Goal: Information Seeking & Learning: Compare options

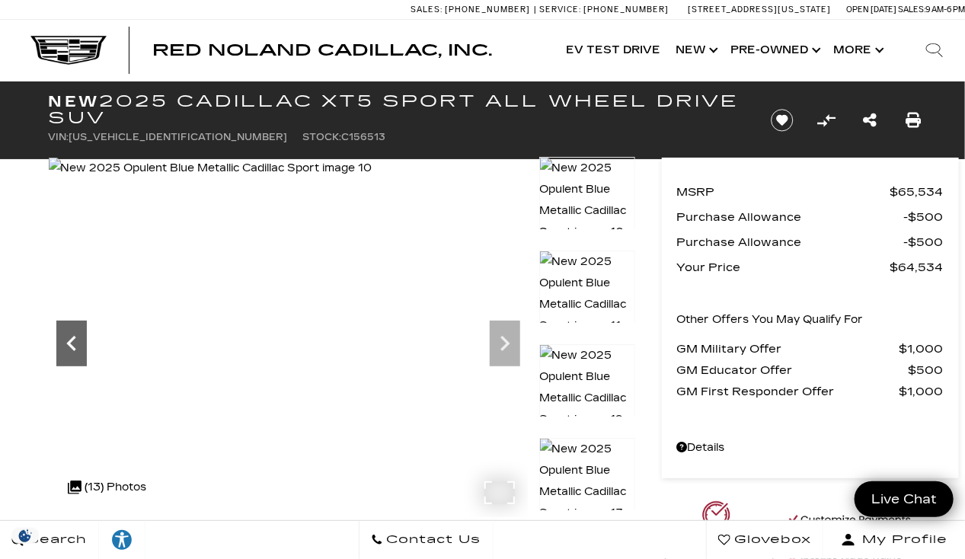
click at [69, 346] on icon "Previous" at bounding box center [70, 343] width 9 height 15
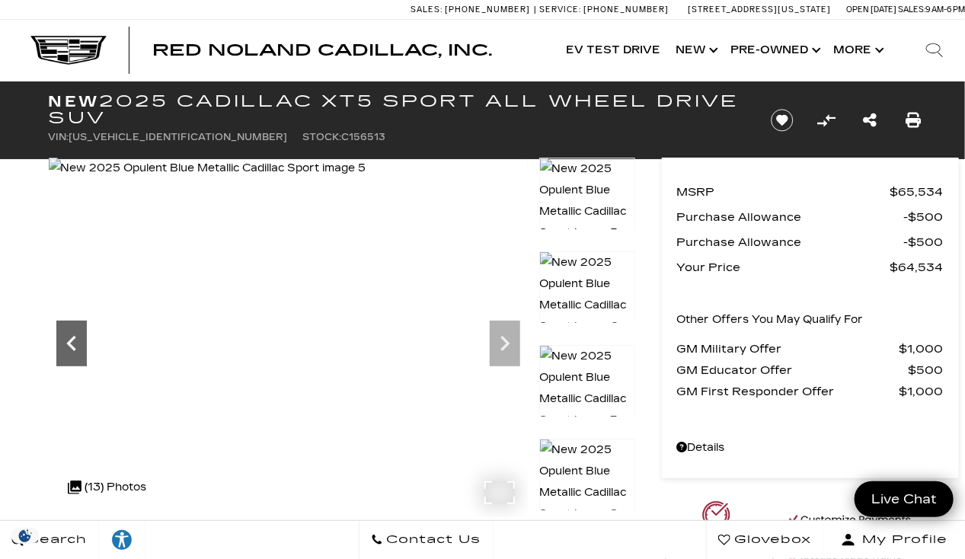
click at [69, 346] on icon "Previous" at bounding box center [70, 343] width 9 height 15
click at [71, 347] on icon "Previous" at bounding box center [70, 343] width 9 height 15
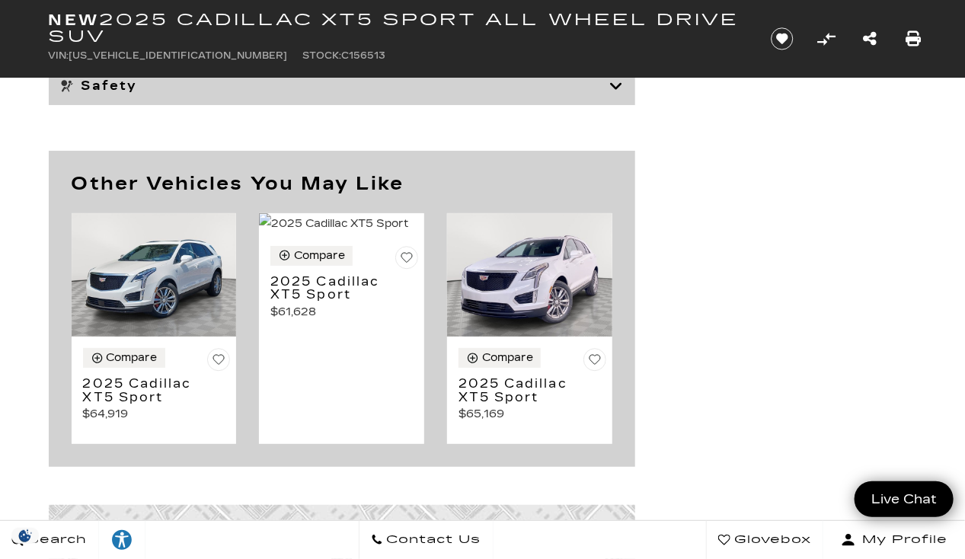
scroll to position [6780, 0]
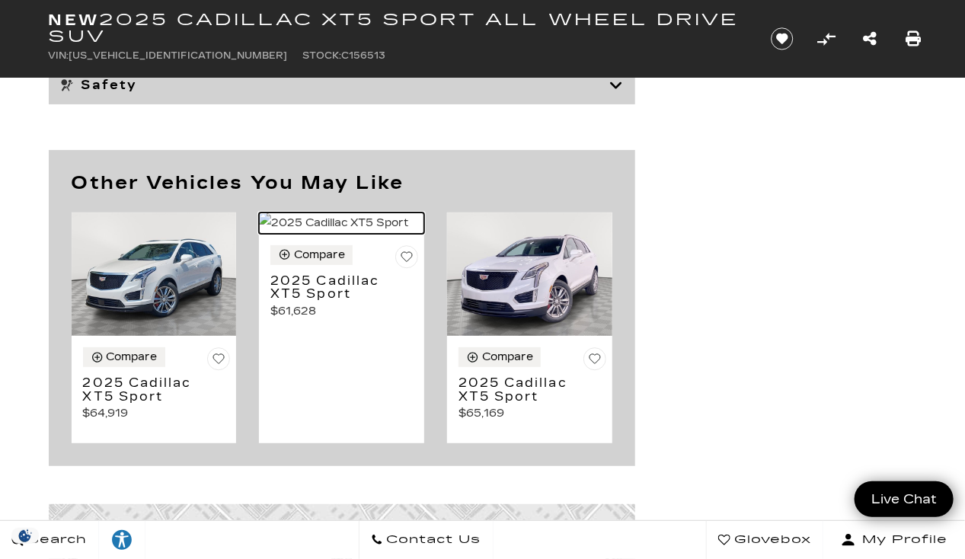
click at [350, 234] on img at bounding box center [341, 223] width 165 height 21
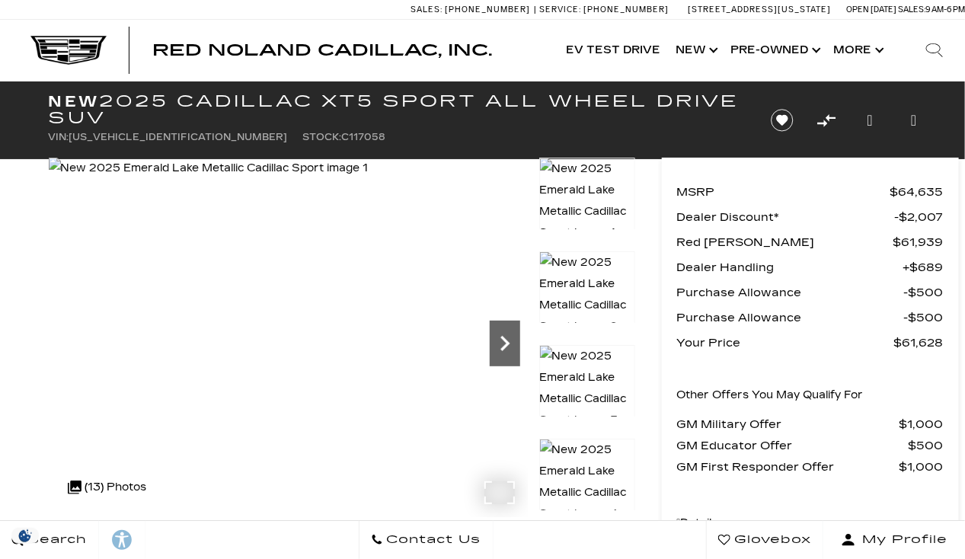
click at [498, 340] on icon "Next" at bounding box center [505, 343] width 30 height 30
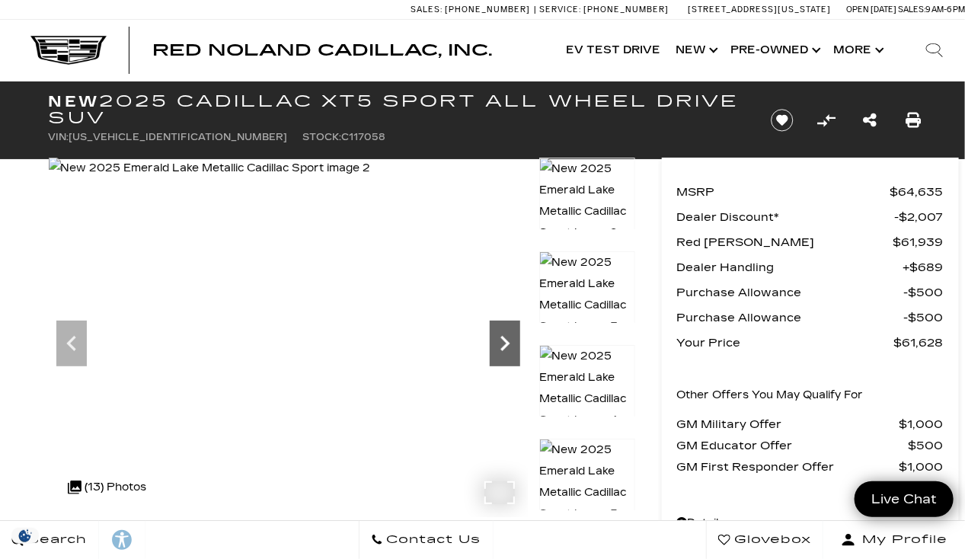
click at [498, 340] on icon "Next" at bounding box center [505, 343] width 30 height 30
click at [490, 347] on icon "Next" at bounding box center [505, 343] width 30 height 30
click at [506, 358] on icon "Next" at bounding box center [505, 343] width 30 height 30
click at [507, 356] on icon "Next" at bounding box center [505, 343] width 30 height 30
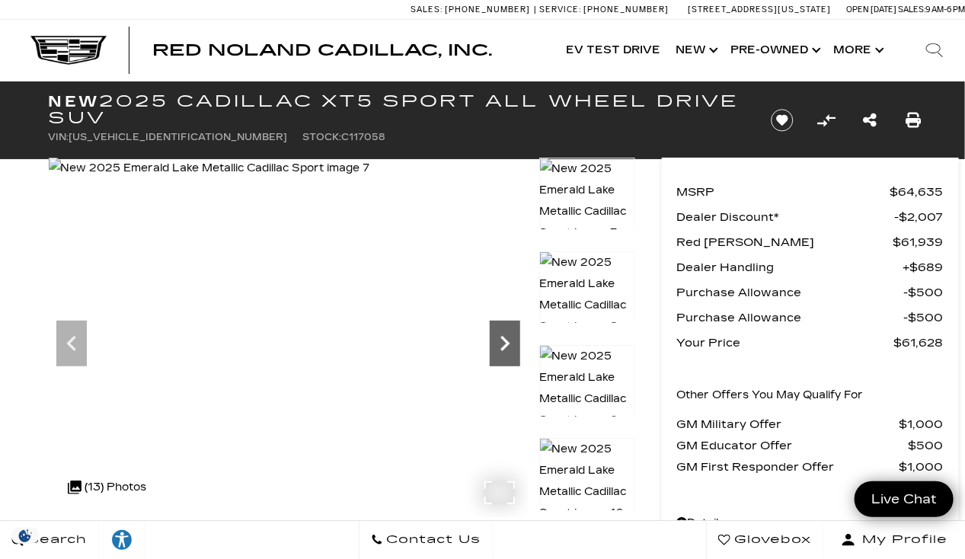
click at [507, 356] on icon "Next" at bounding box center [505, 343] width 30 height 30
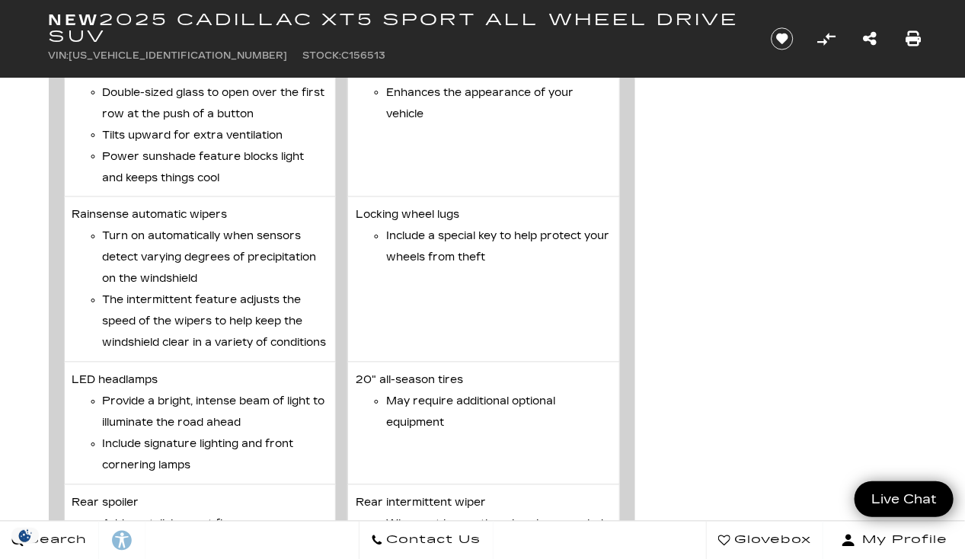
scroll to position [5410, 0]
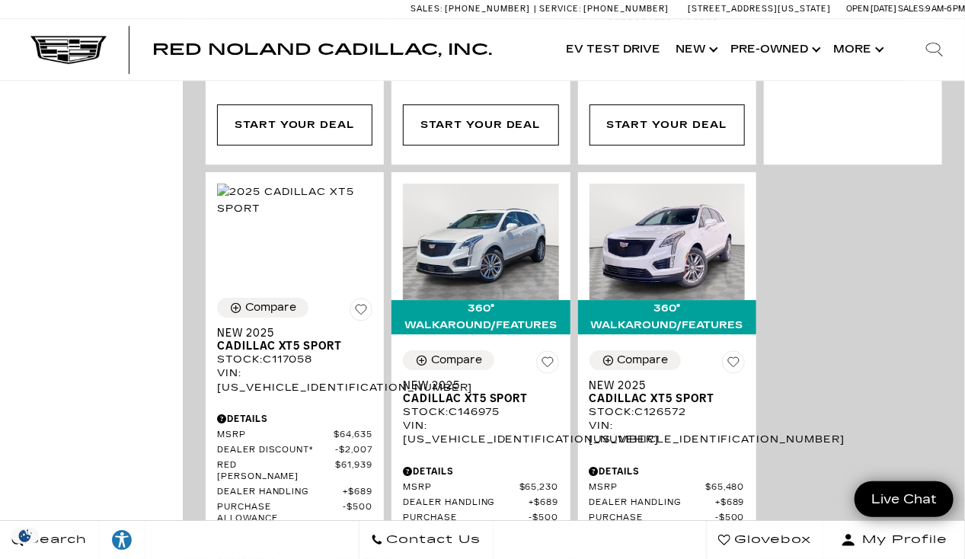
scroll to position [1804, 0]
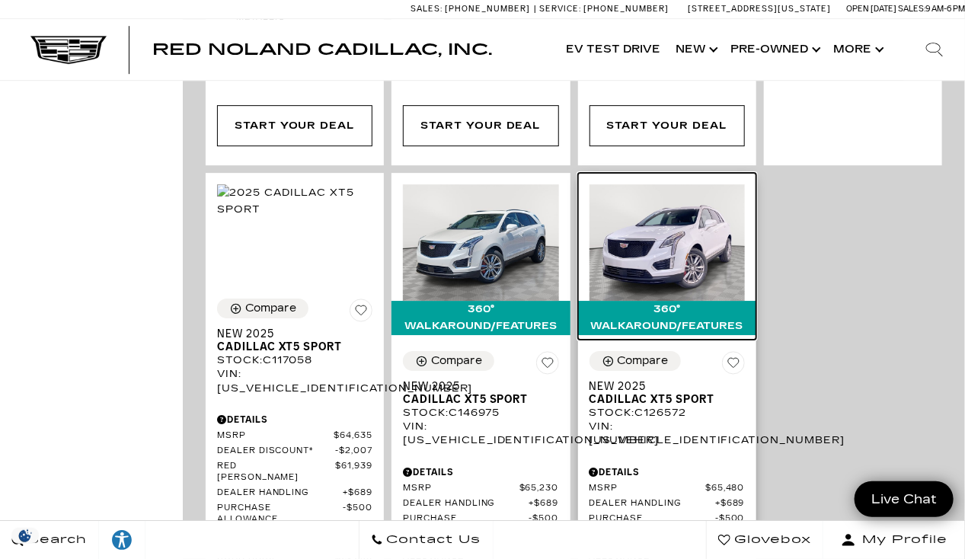
click at [687, 190] on img at bounding box center [667, 242] width 155 height 117
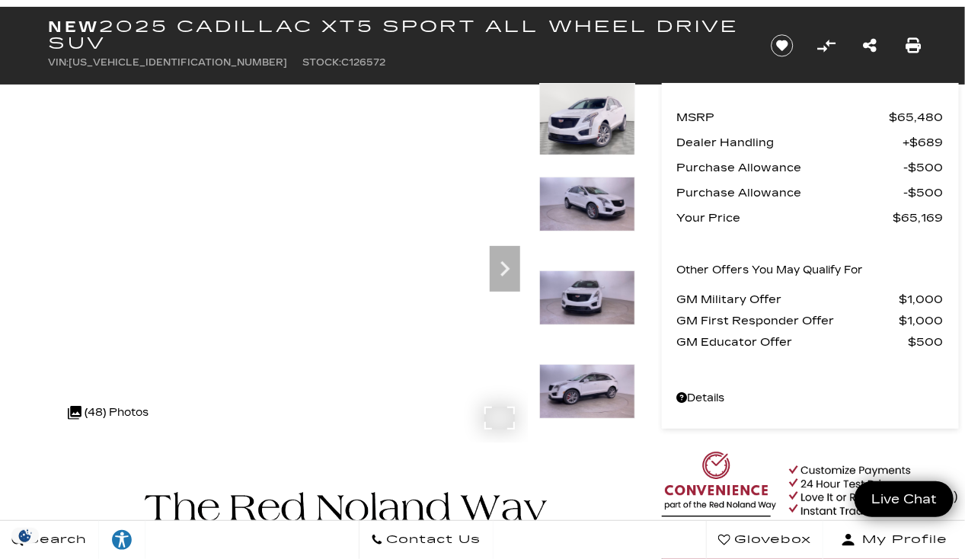
scroll to position [74, 0]
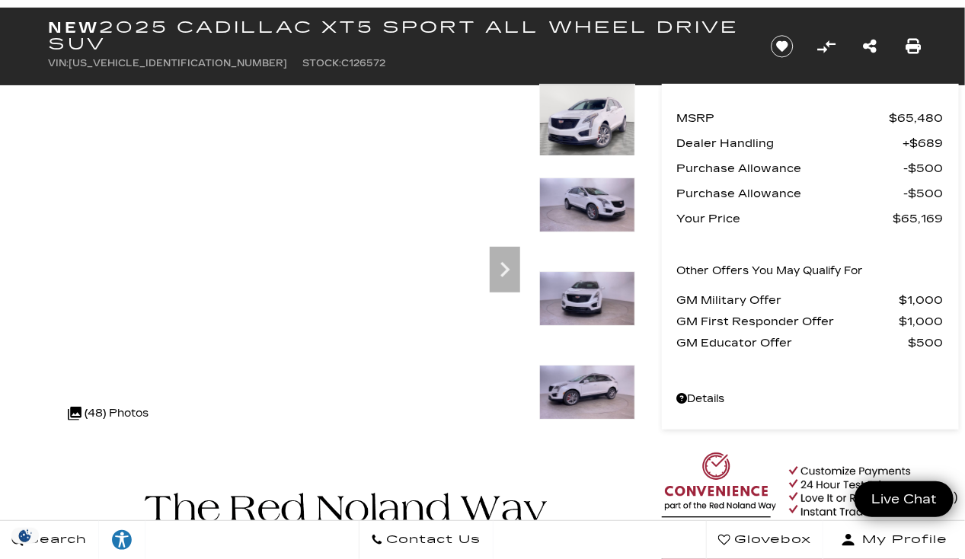
click at [586, 291] on img at bounding box center [587, 298] width 96 height 55
click at [597, 379] on img at bounding box center [587, 392] width 96 height 55
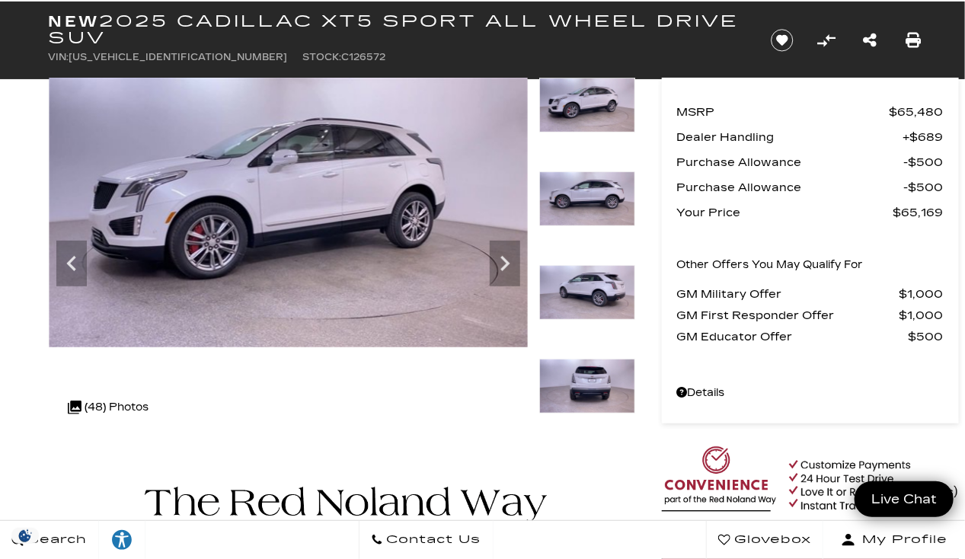
click at [599, 376] on img at bounding box center [587, 386] width 96 height 55
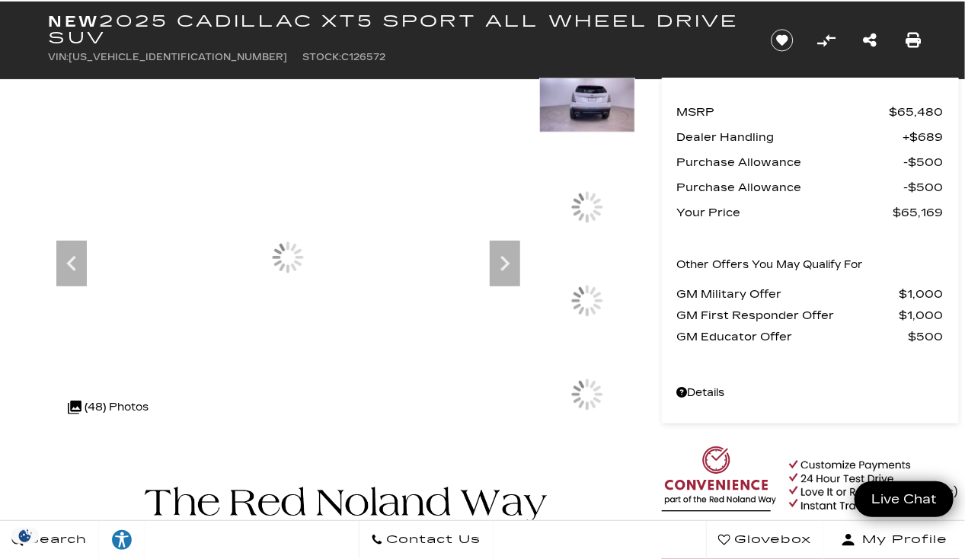
scroll to position [78, 0]
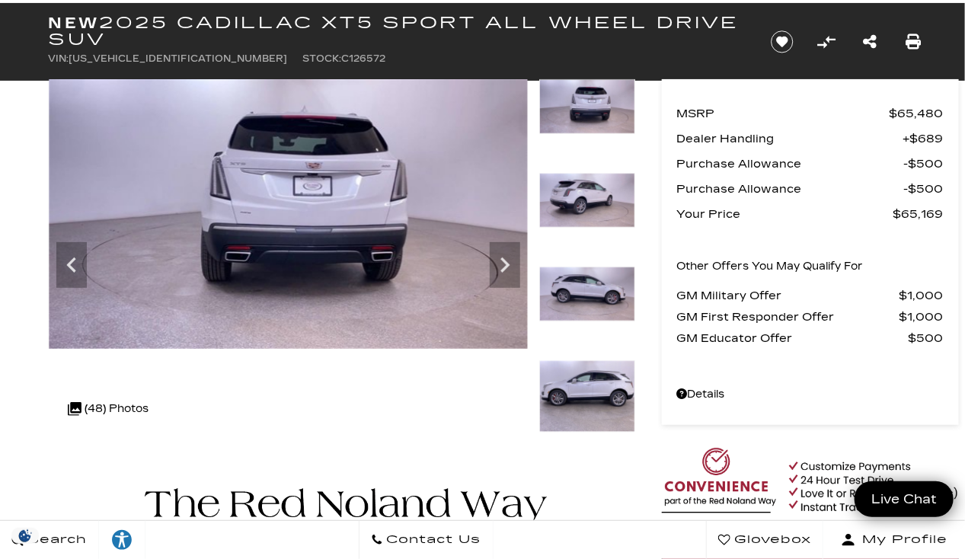
click at [603, 392] on img at bounding box center [587, 396] width 96 height 72
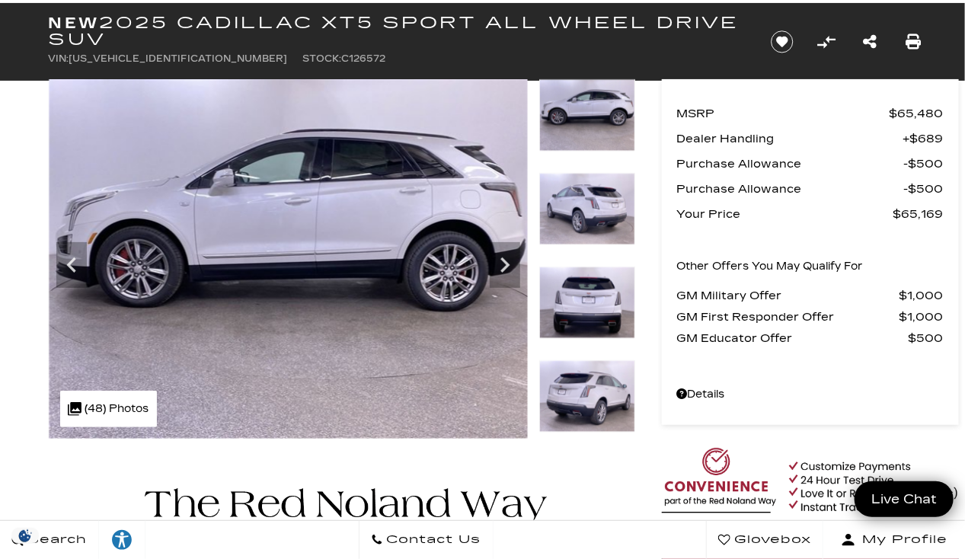
click at [587, 398] on img at bounding box center [587, 396] width 96 height 72
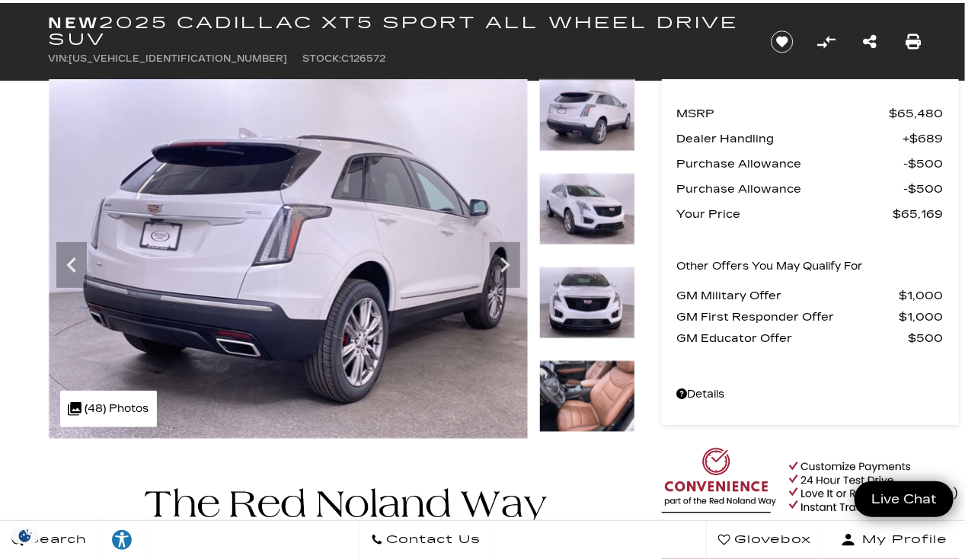
click at [587, 398] on img at bounding box center [587, 396] width 96 height 72
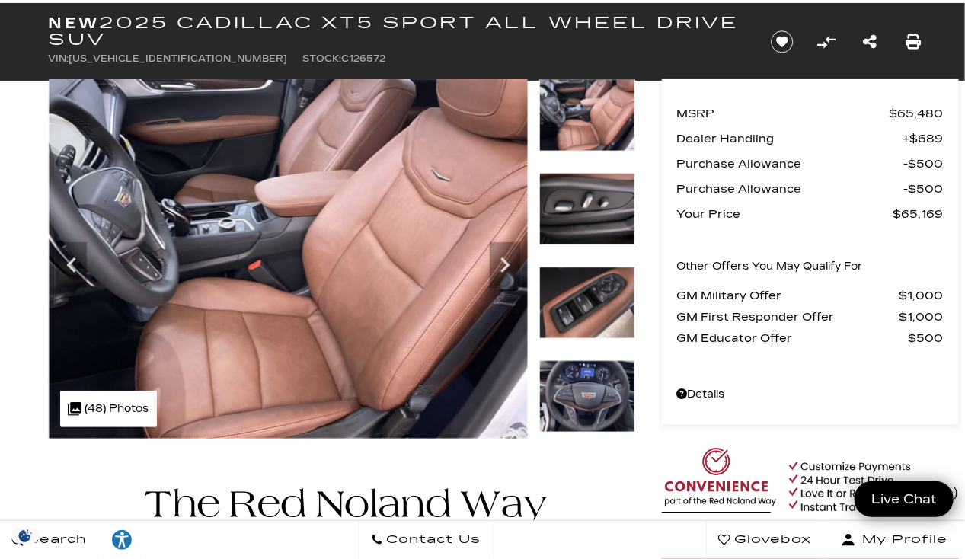
click at [587, 398] on img at bounding box center [587, 396] width 96 height 72
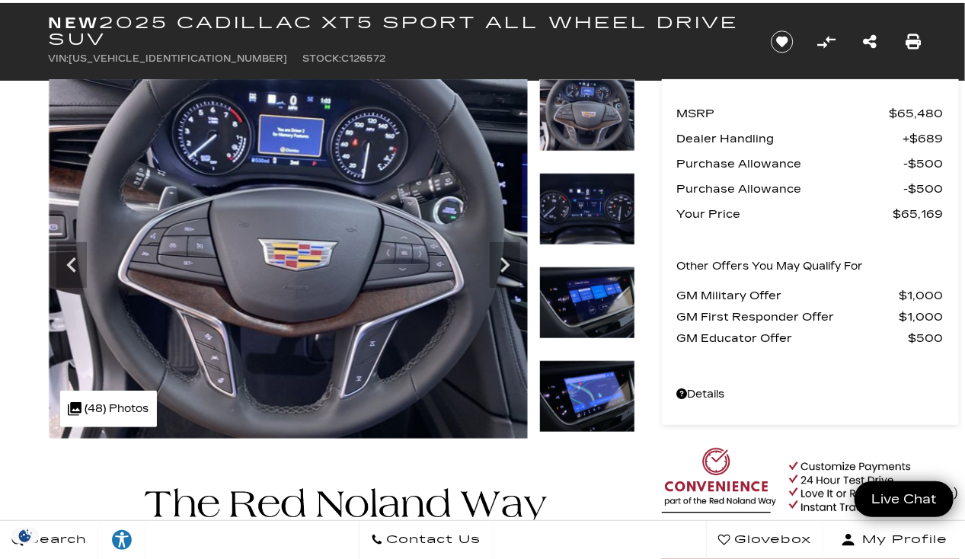
click at [583, 209] on img at bounding box center [587, 209] width 96 height 72
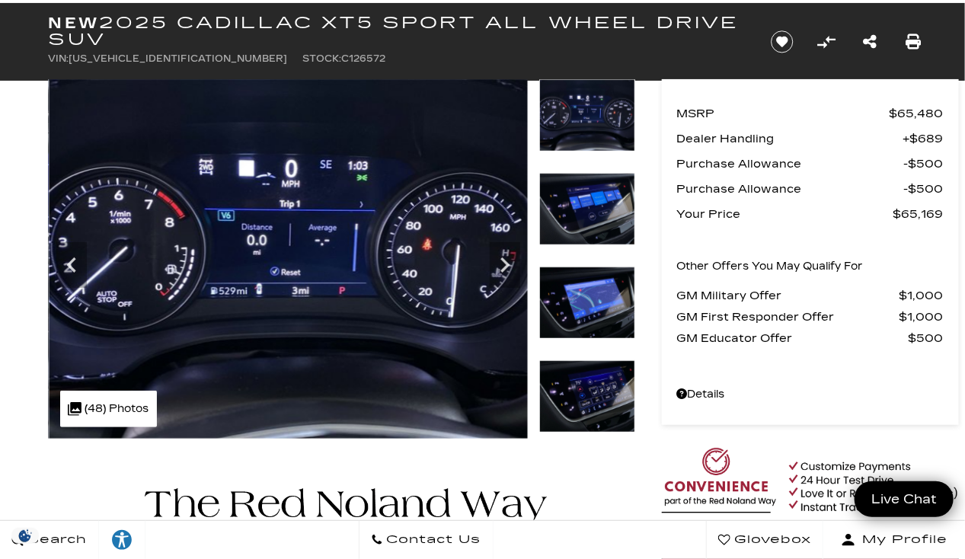
click at [587, 219] on img at bounding box center [587, 209] width 96 height 72
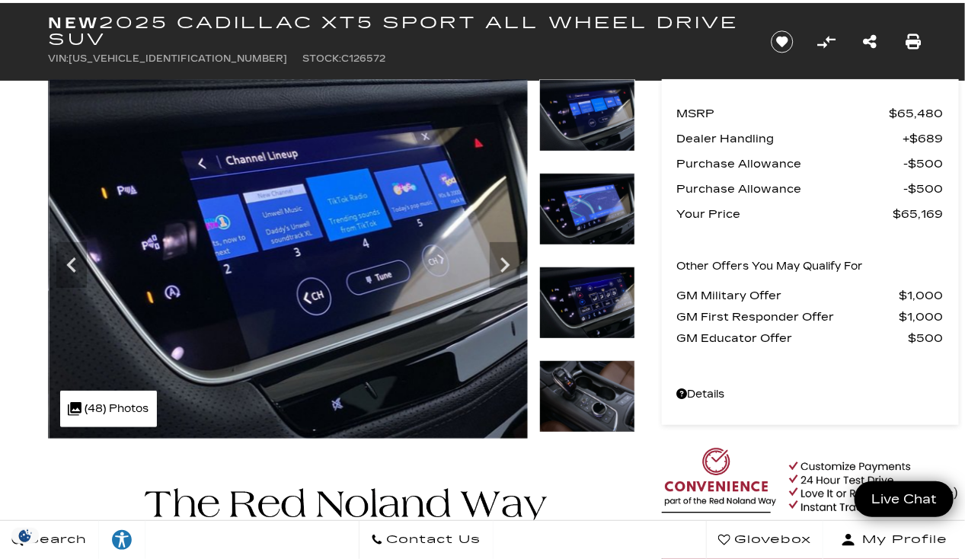
click at [593, 216] on img at bounding box center [587, 209] width 96 height 72
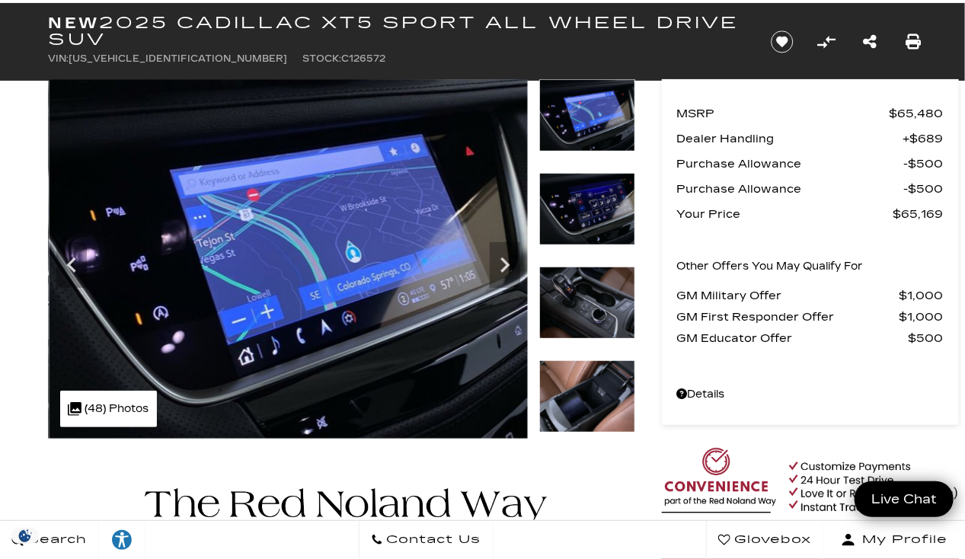
click at [617, 219] on img at bounding box center [587, 209] width 96 height 72
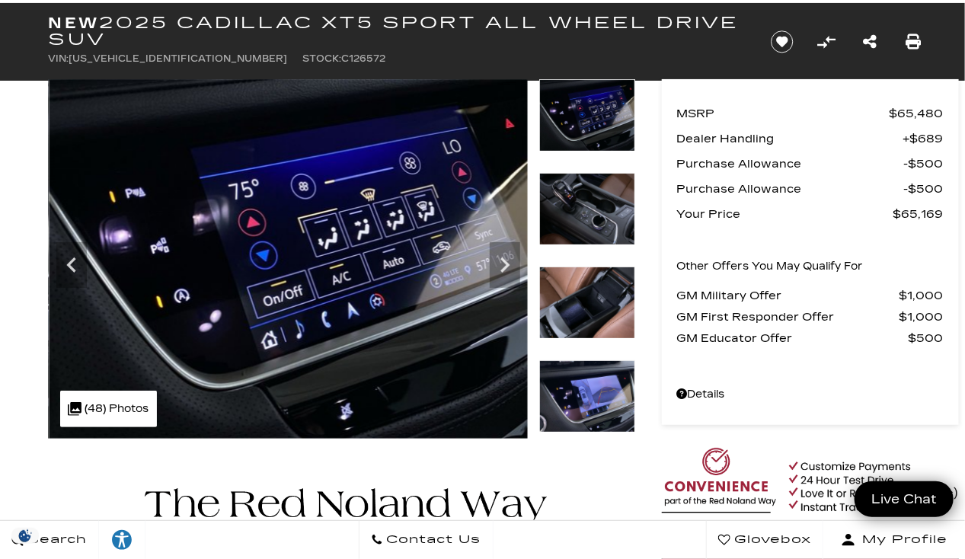
click at [590, 210] on img at bounding box center [587, 209] width 96 height 72
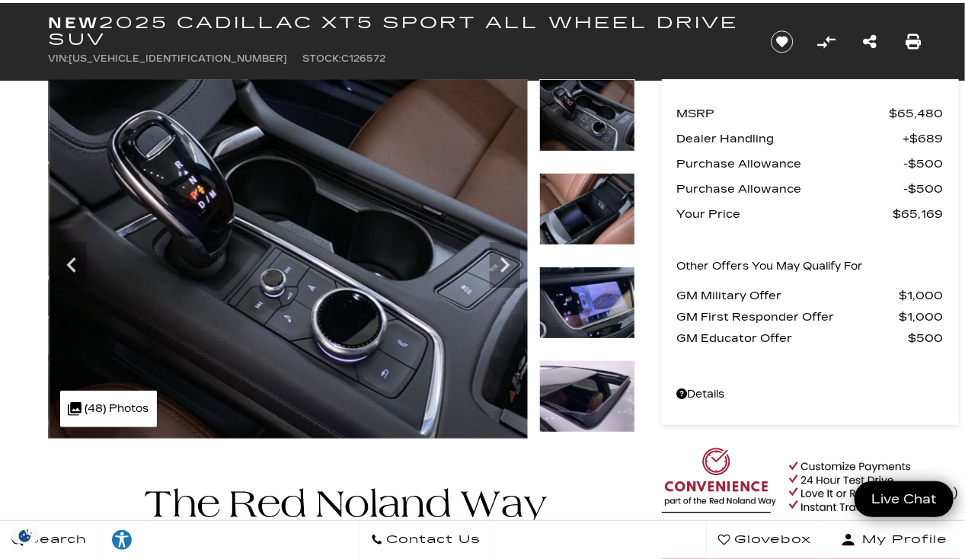
click at [593, 218] on img at bounding box center [587, 209] width 96 height 72
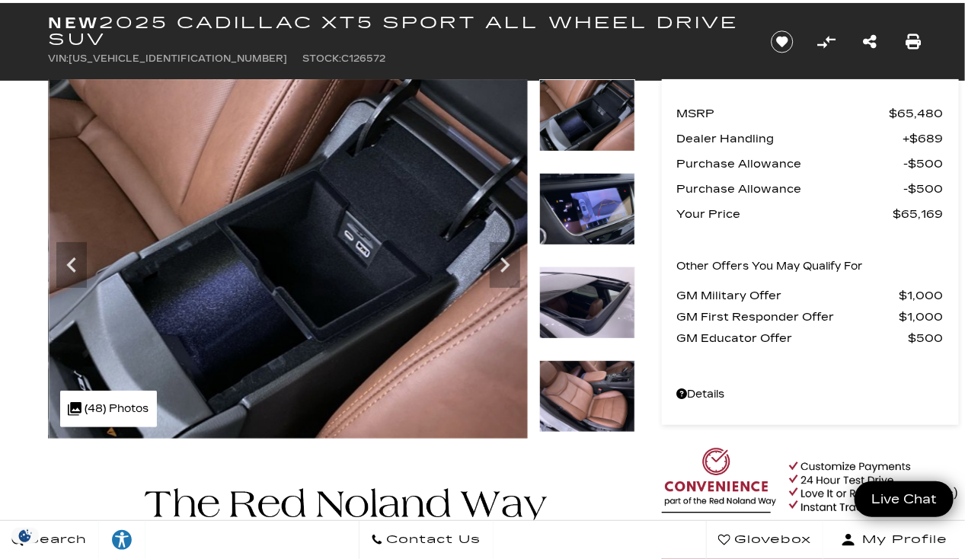
click at [593, 218] on img at bounding box center [587, 209] width 96 height 72
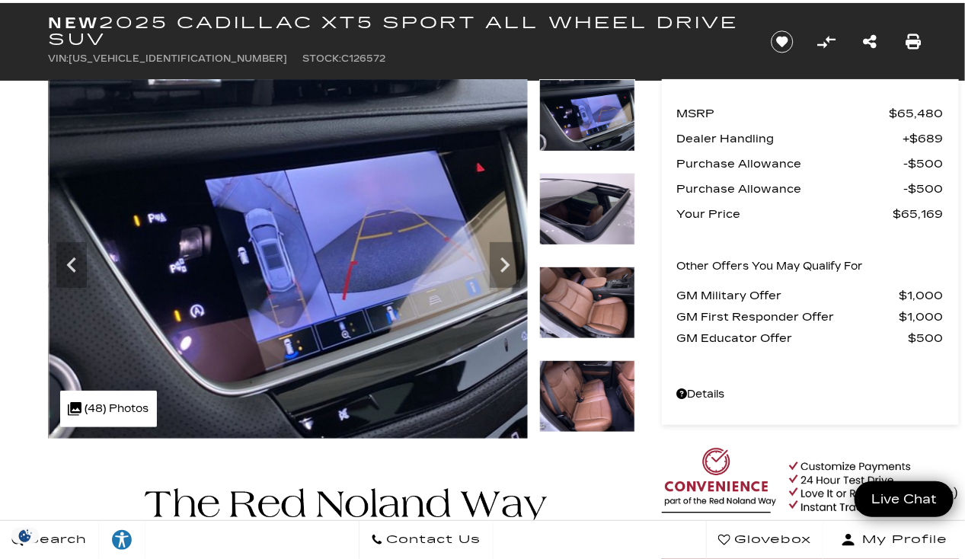
click at [585, 222] on img at bounding box center [587, 209] width 96 height 72
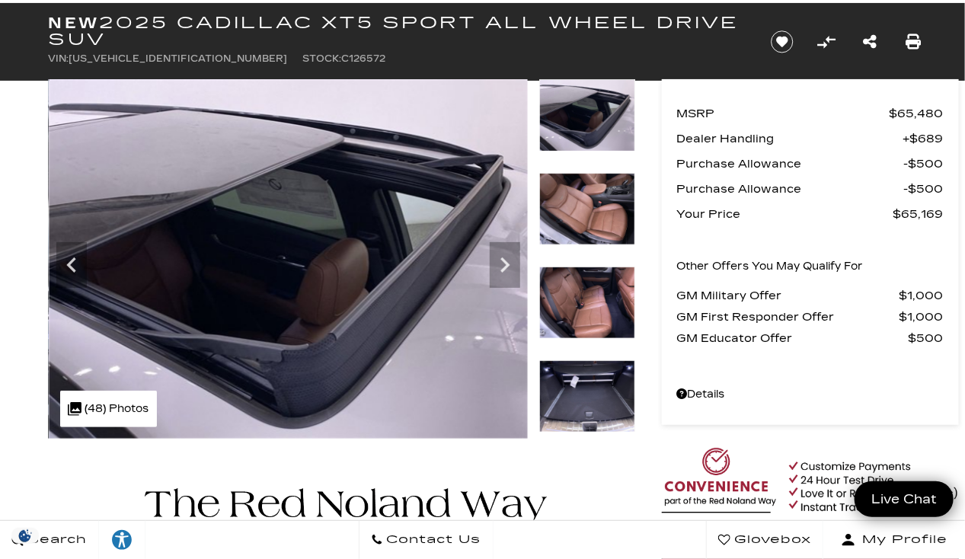
click at [597, 216] on img at bounding box center [587, 209] width 96 height 72
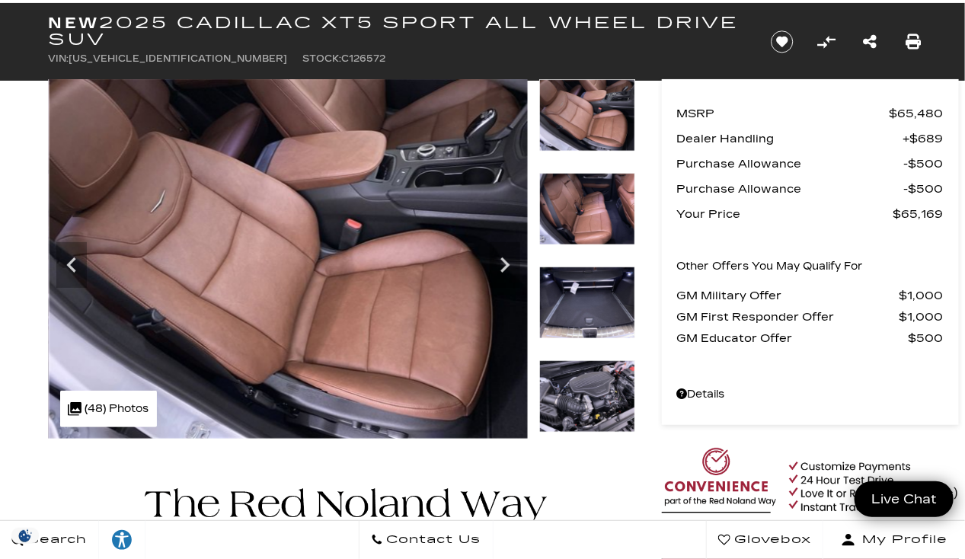
click at [593, 218] on img at bounding box center [587, 209] width 96 height 72
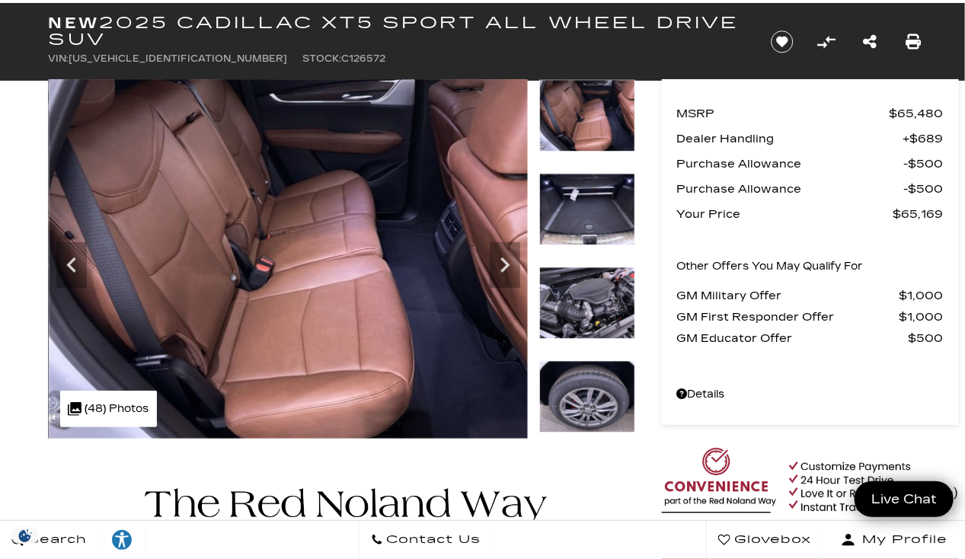
click at [591, 297] on img at bounding box center [587, 303] width 96 height 72
click at [579, 200] on img at bounding box center [587, 209] width 96 height 72
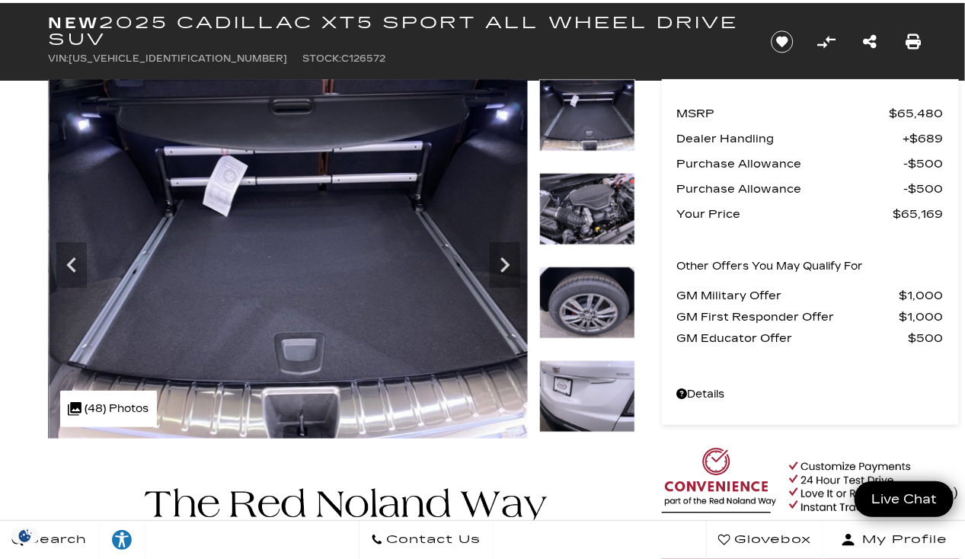
click at [596, 216] on img at bounding box center [587, 209] width 96 height 72
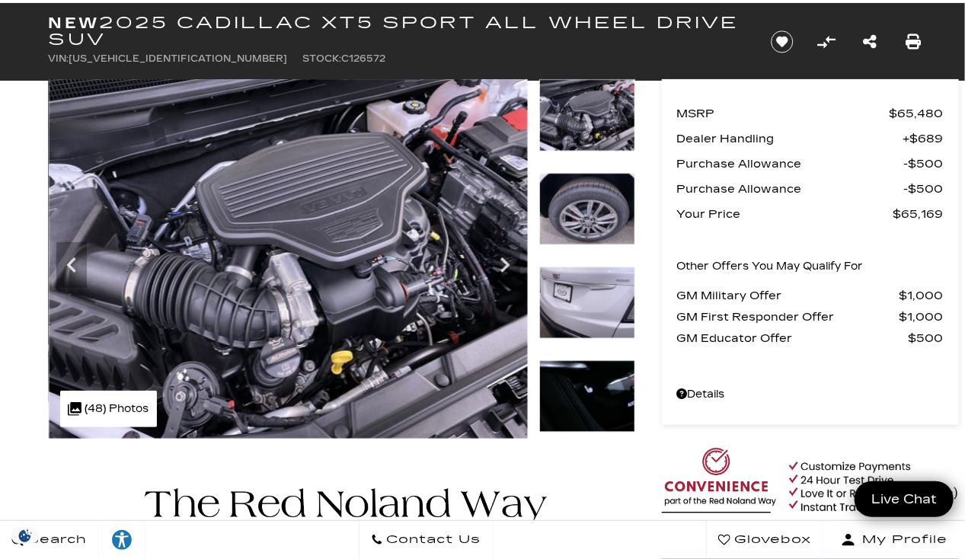
click at [601, 204] on img at bounding box center [587, 209] width 96 height 72
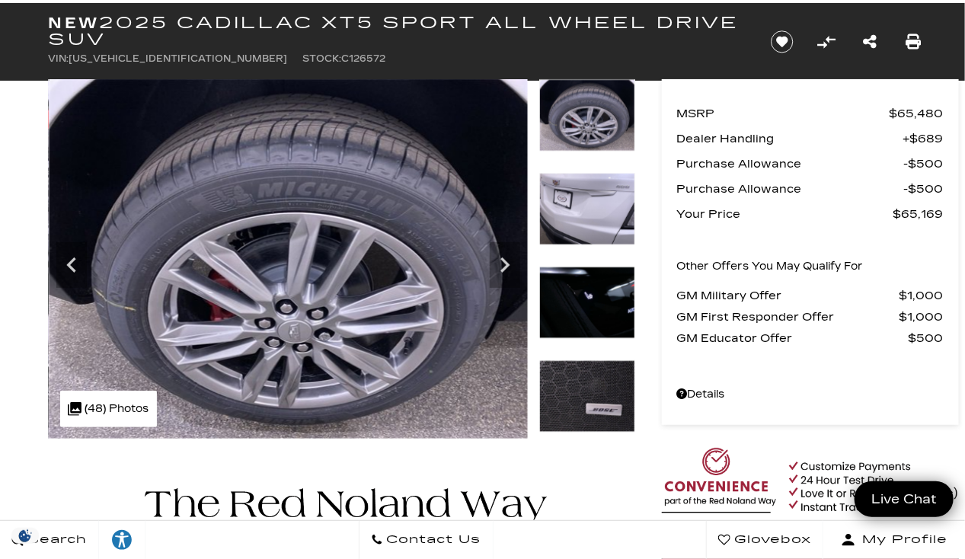
click at [595, 200] on img at bounding box center [587, 209] width 96 height 72
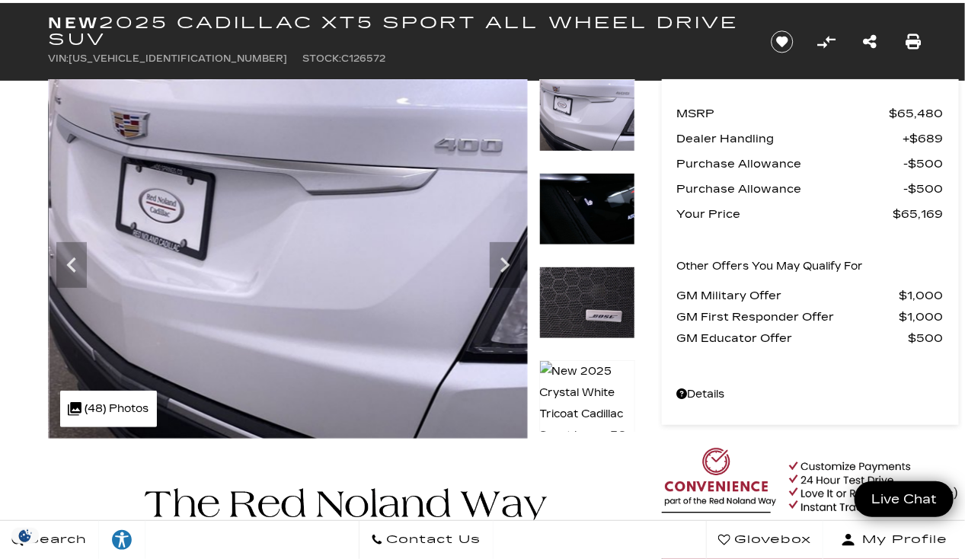
click at [595, 200] on img at bounding box center [587, 209] width 96 height 72
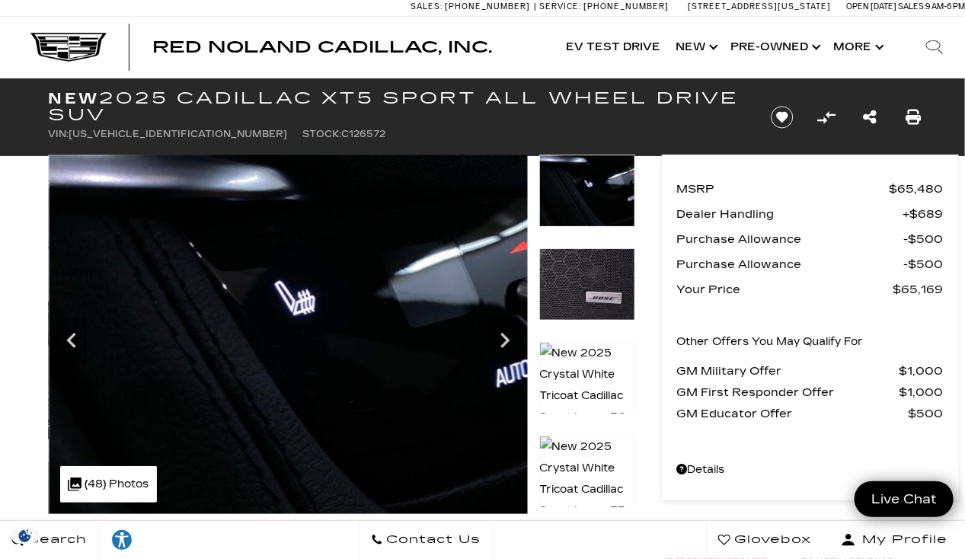
scroll to position [2, 0]
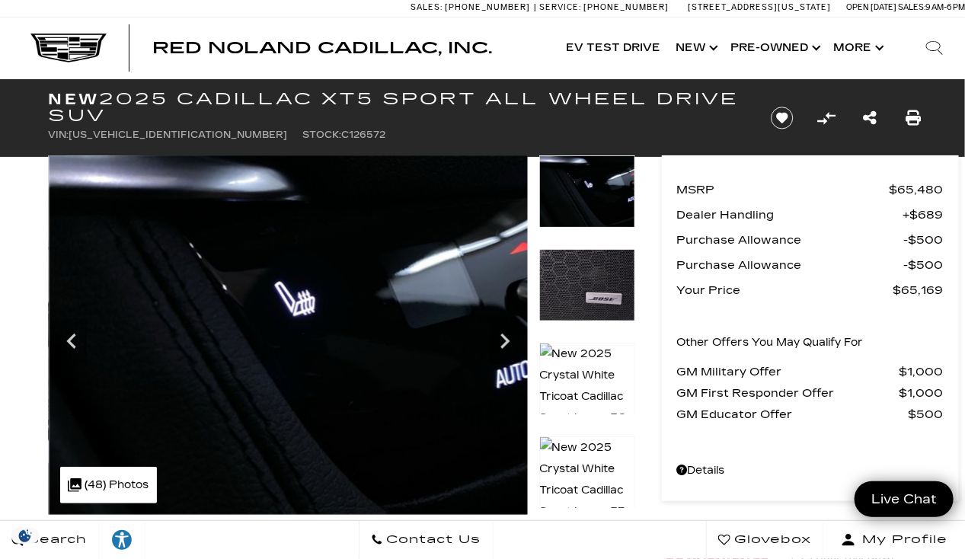
click at [591, 349] on img at bounding box center [587, 386] width 96 height 87
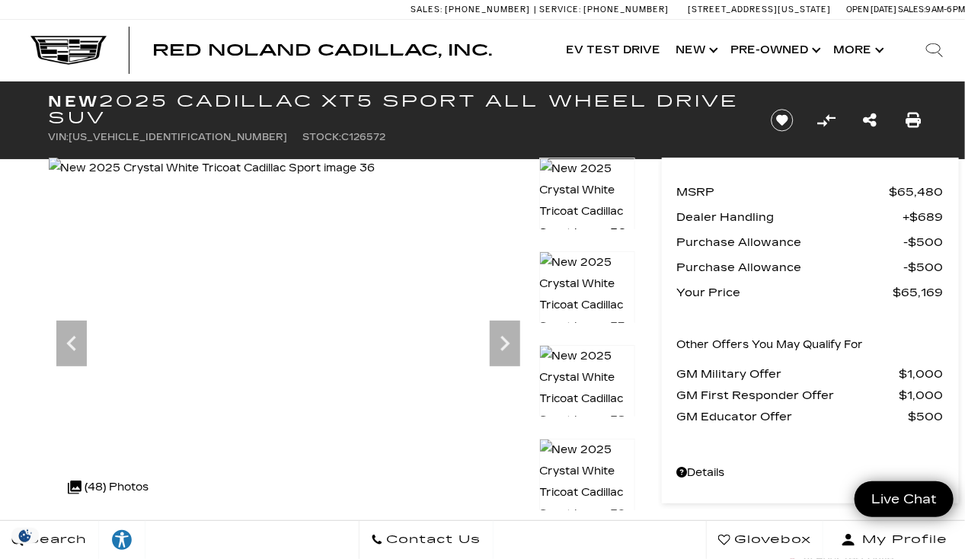
scroll to position [0, 0]
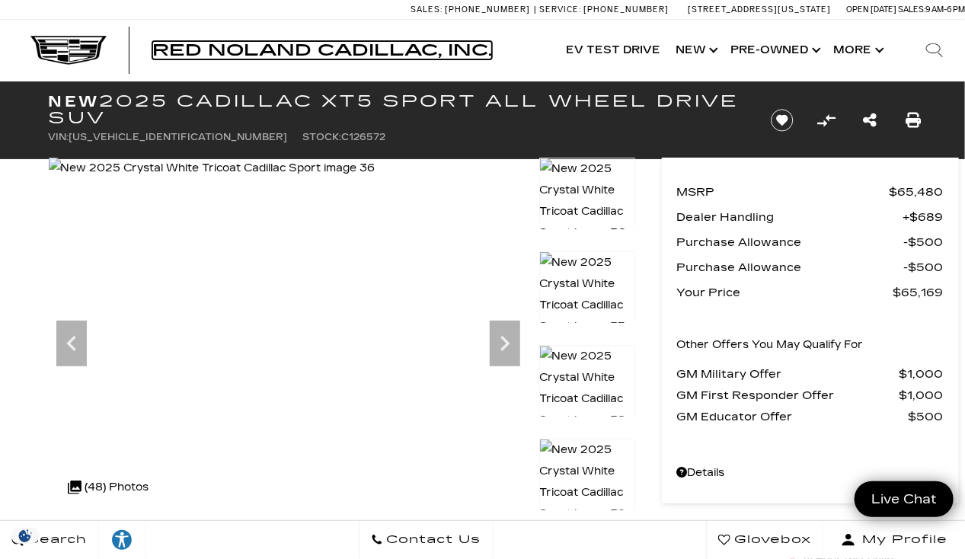
click at [274, 52] on span "Red Noland Cadillac, Inc." at bounding box center [322, 50] width 340 height 18
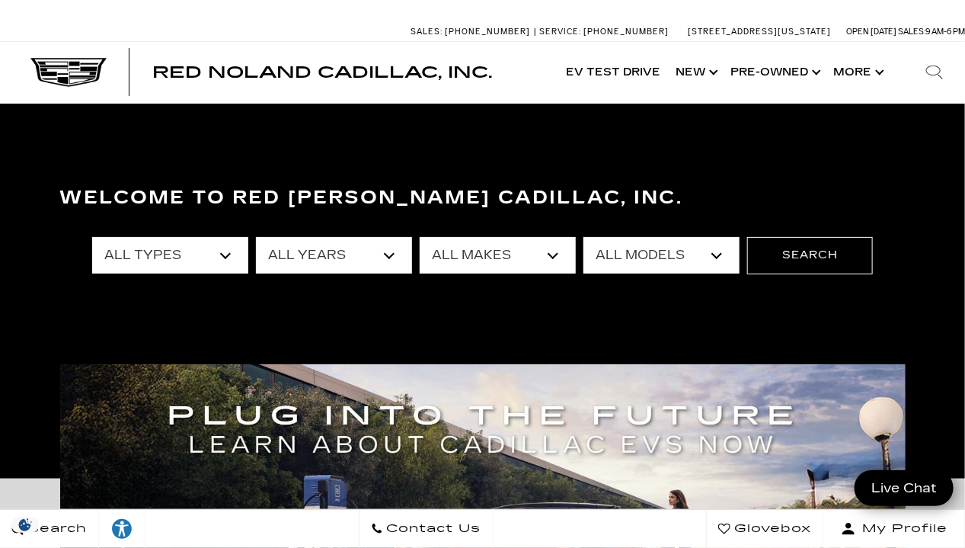
click at [225, 254] on select "All Types New Used Certified Used Demo" at bounding box center [170, 255] width 156 height 37
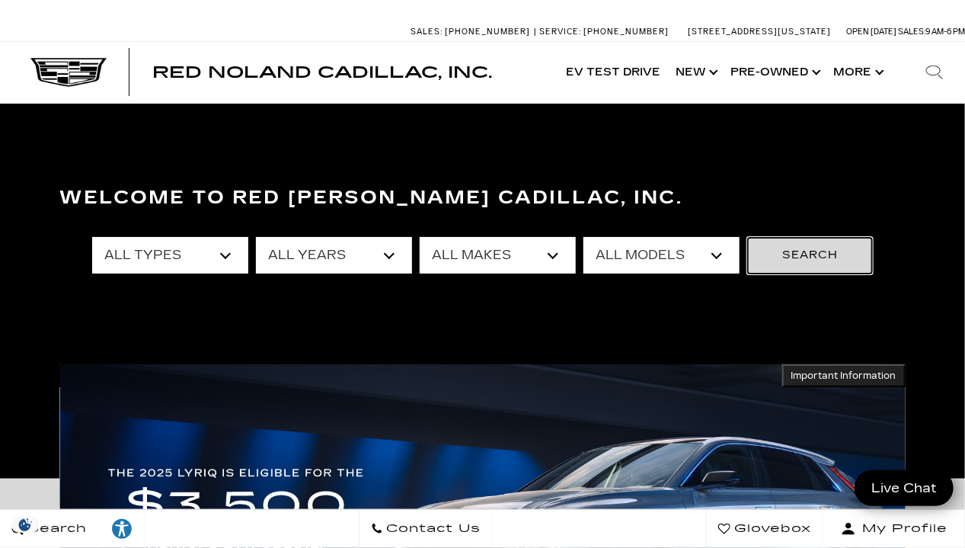
click at [776, 250] on button "Search" at bounding box center [810, 255] width 126 height 37
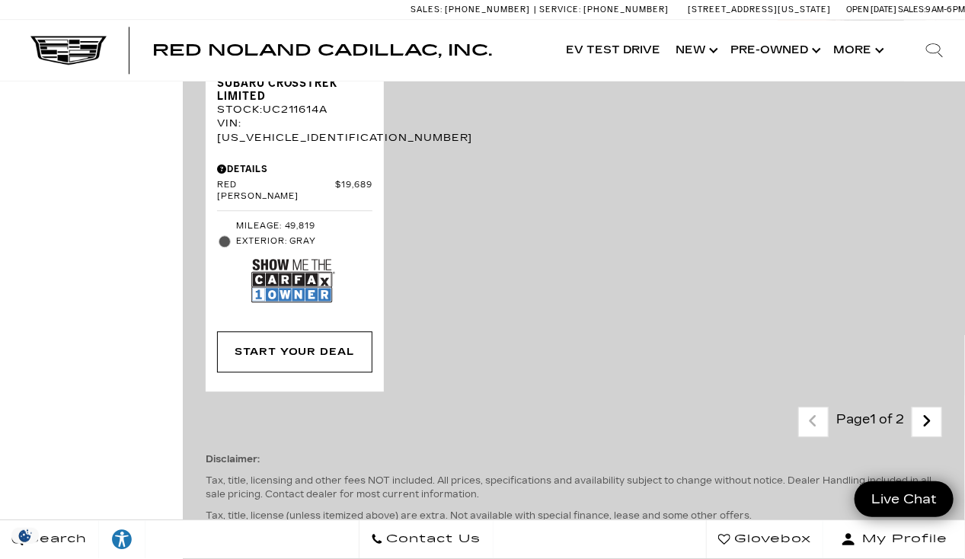
scroll to position [3731, 0]
click at [944, 410] on link "Next - Page" at bounding box center [927, 423] width 33 height 27
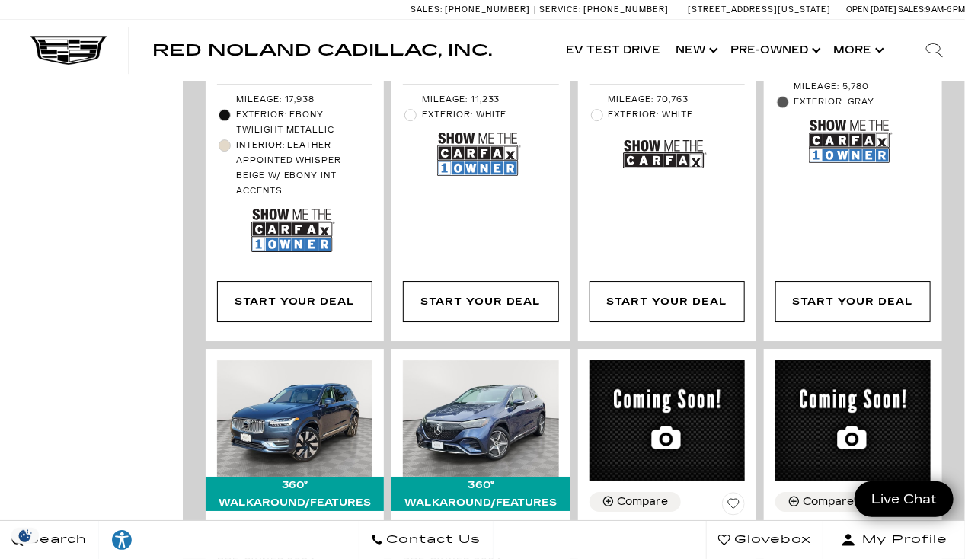
scroll to position [1748, 0]
